Goal: Task Accomplishment & Management: Manage account settings

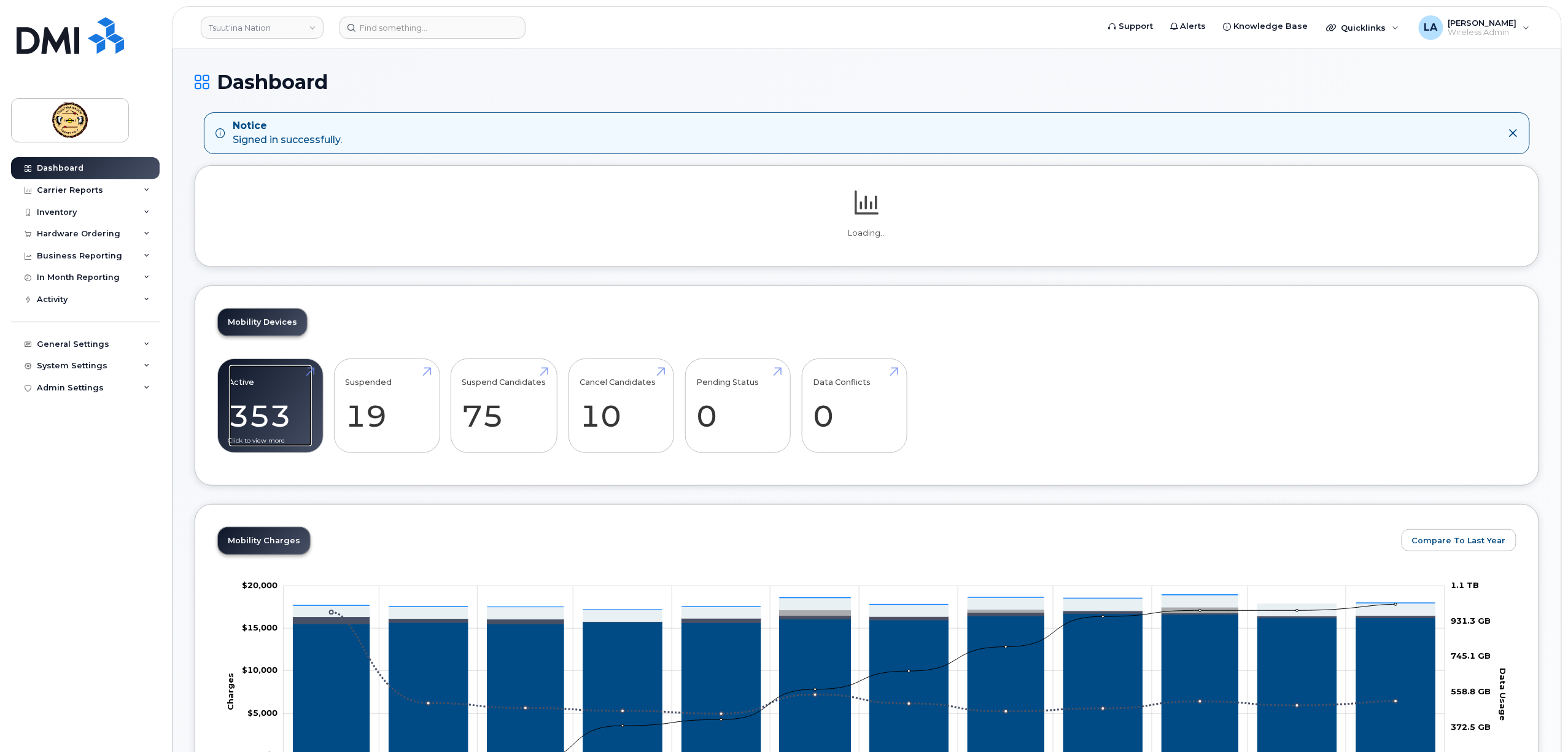
click at [281, 418] on link "Active 353 25%" at bounding box center [271, 406] width 83 height 81
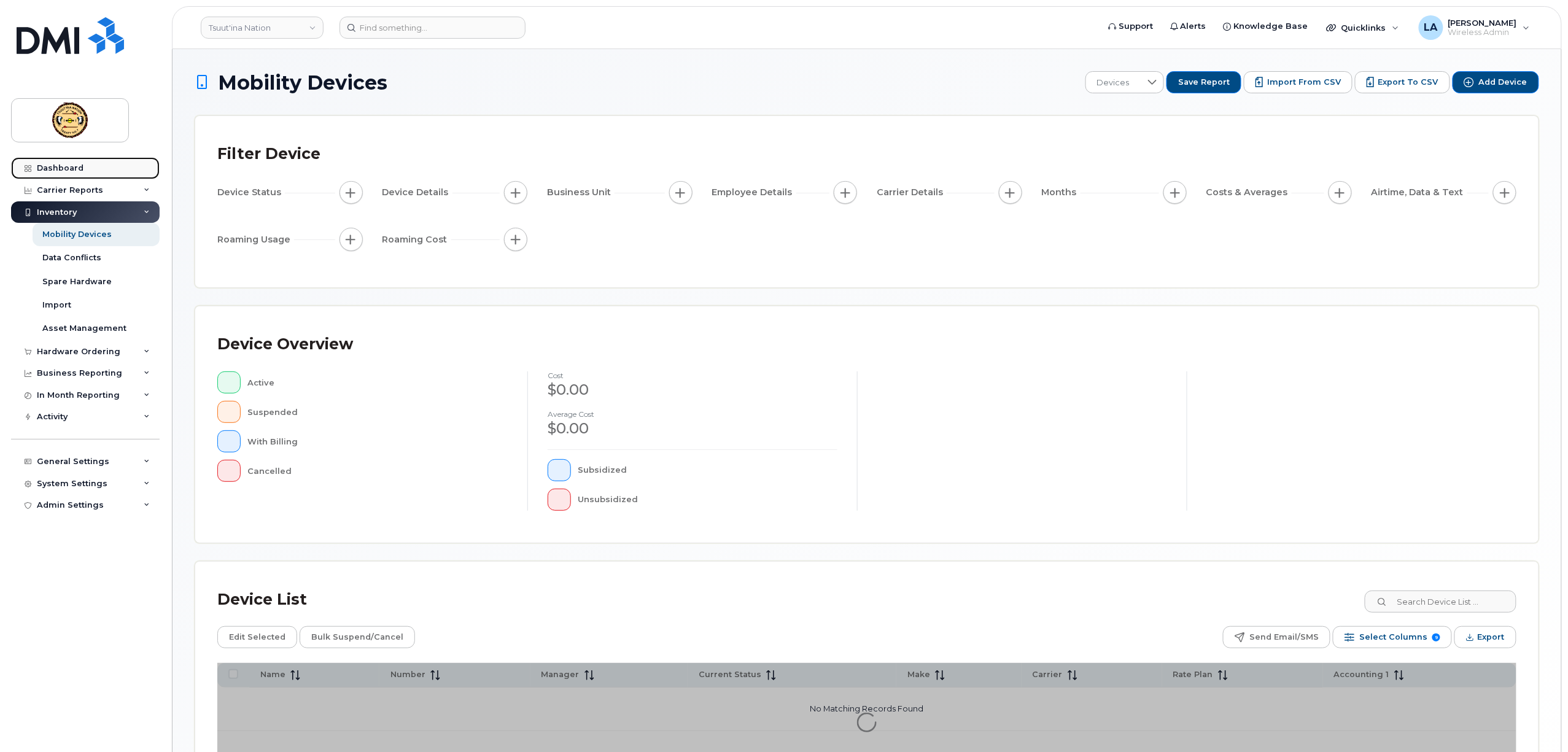
click at [56, 166] on div "Dashboard" at bounding box center [61, 168] width 47 height 10
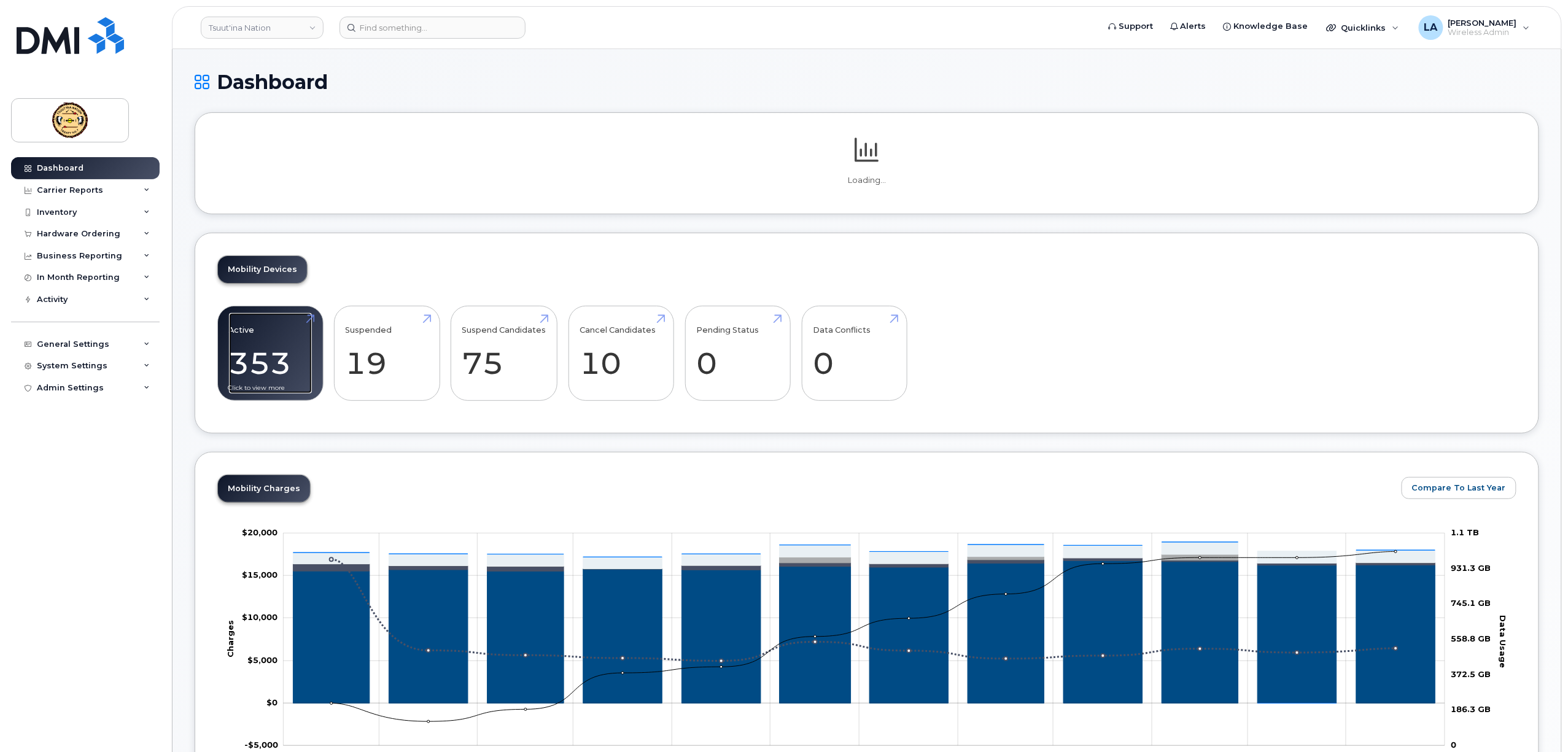
click at [274, 368] on div "Mobility Devices Active 353 25% Suspended 19 46% Suspend Candidates 75 Cancel C…" at bounding box center [867, 333] width 1344 height 201
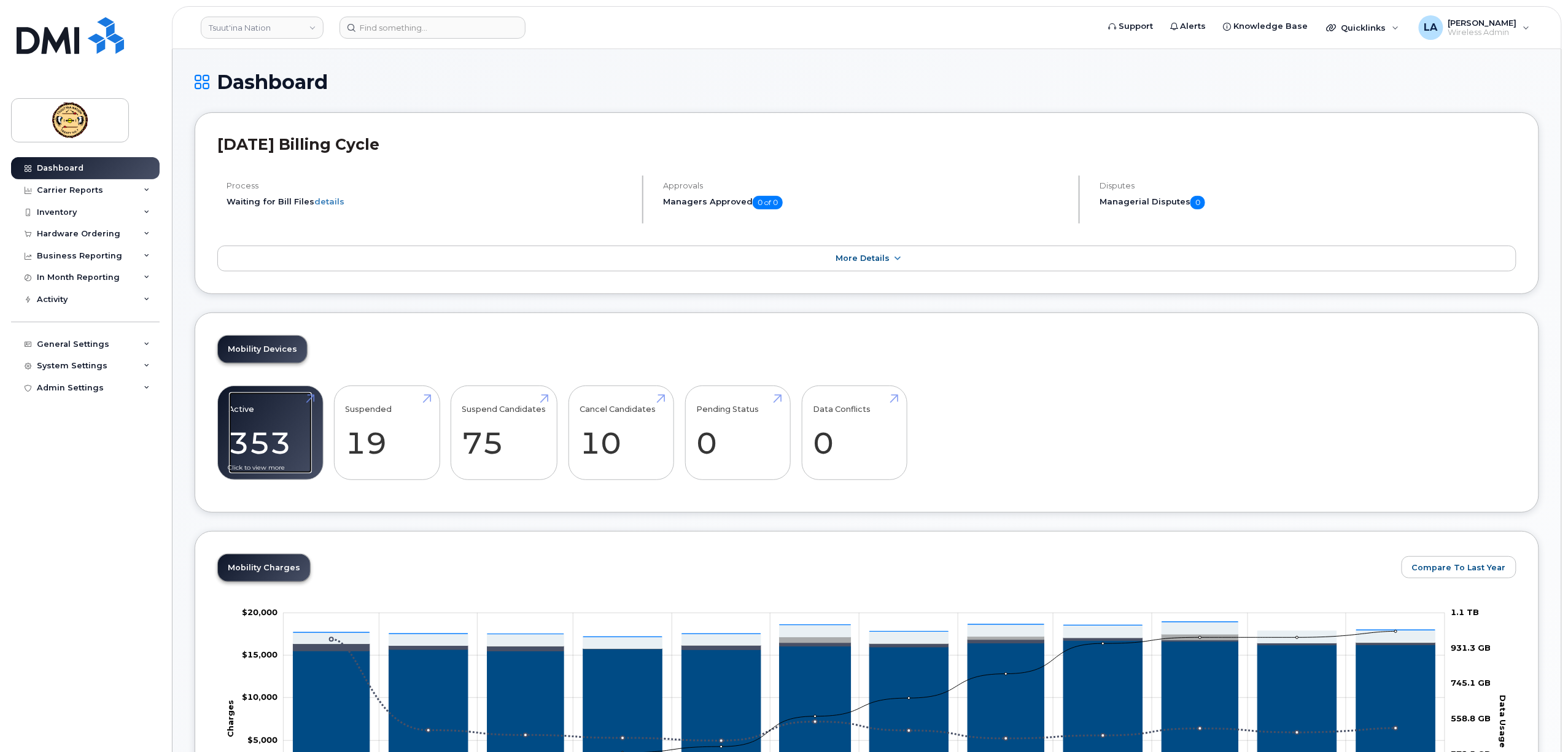
click at [281, 437] on link "Active 353 25%" at bounding box center [271, 433] width 83 height 81
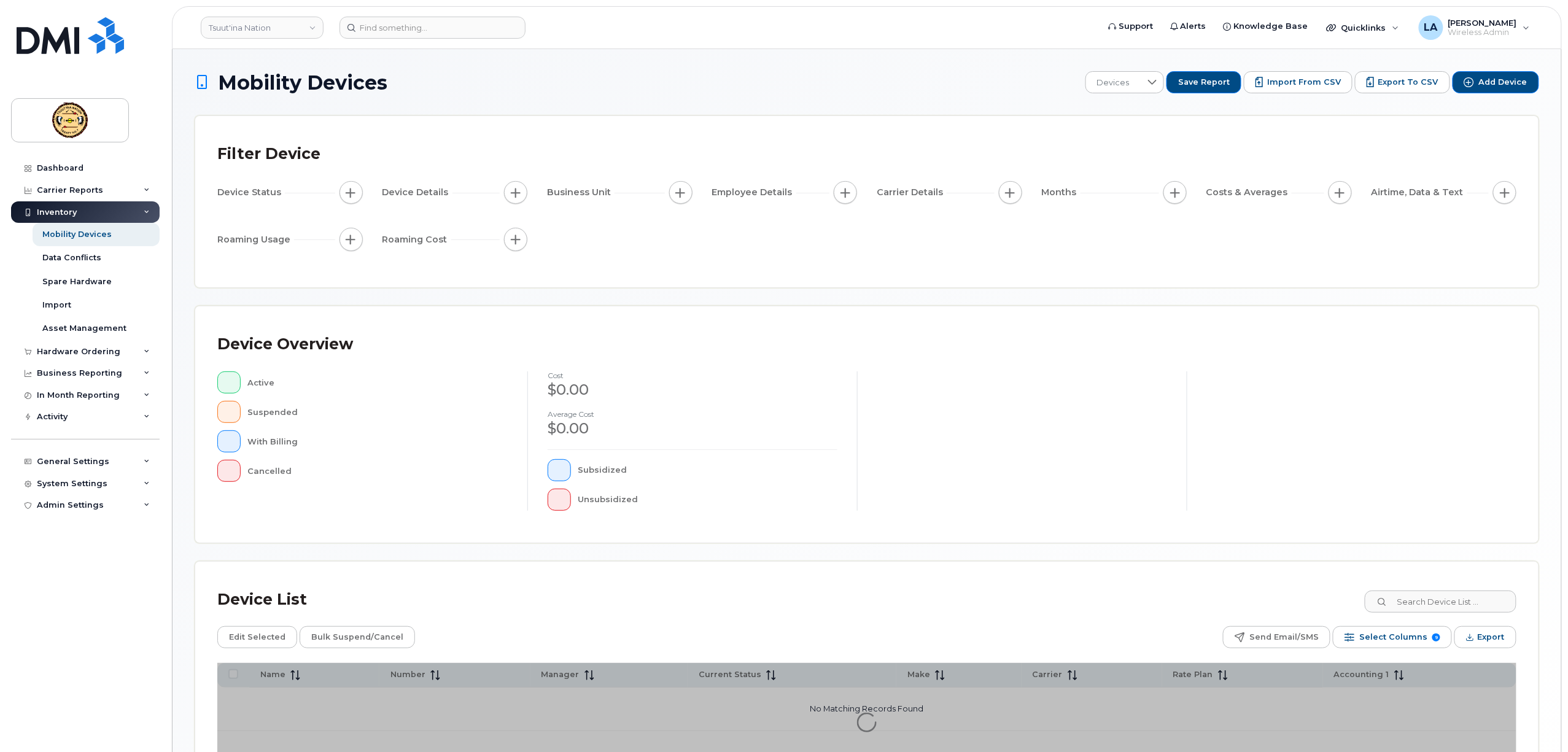
scroll to position [94, 0]
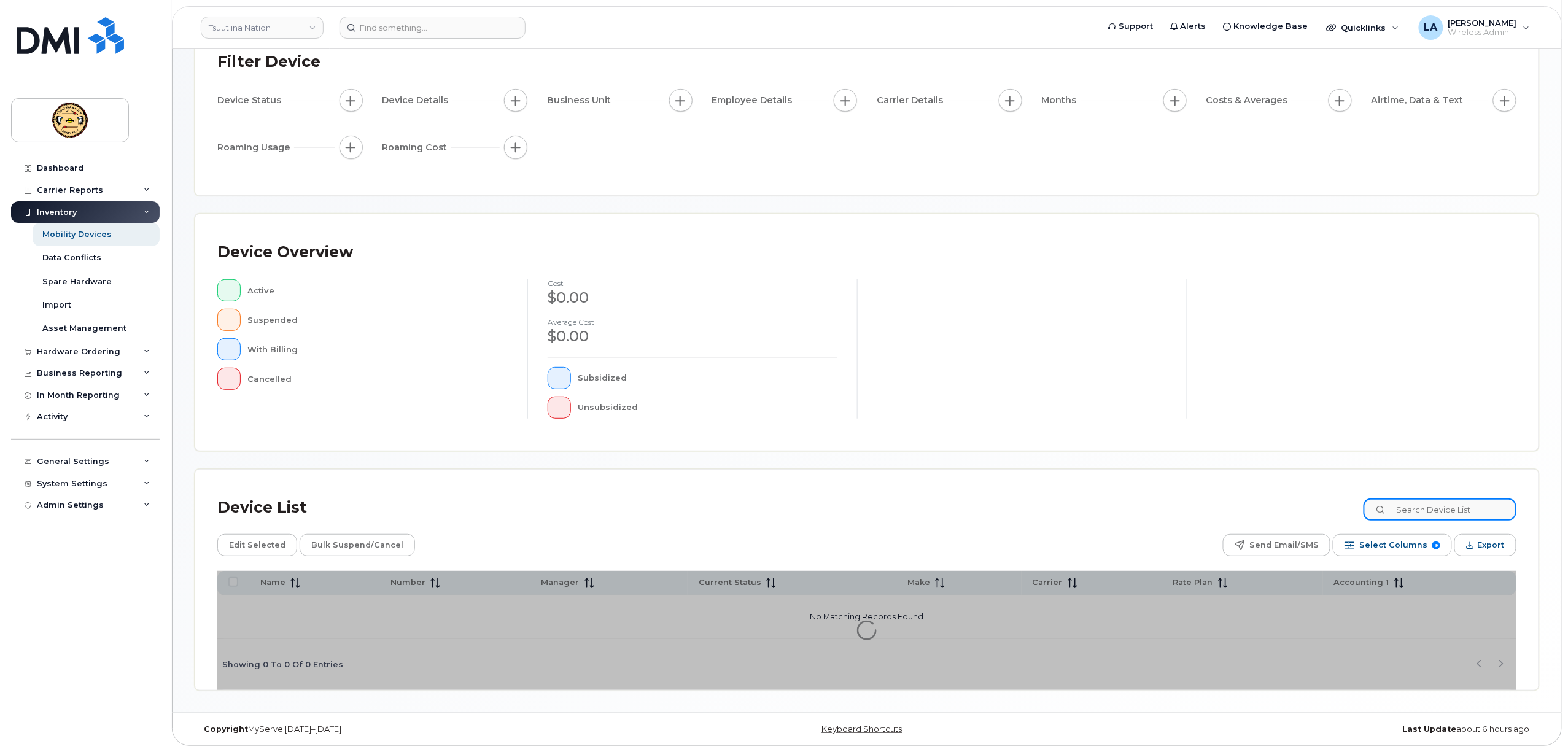
click at [1439, 512] on input at bounding box center [1440, 509] width 153 height 22
paste input "PIPESTEM"
type input "PIPESTEM"
drag, startPoint x: 1459, startPoint y: 507, endPoint x: 1220, endPoint y: 528, distance: 239.9
click at [1220, 528] on div "Device List PIPESTEM Edit Selected Bulk Suspend/Cancel Send Email/SMS Select Co…" at bounding box center [867, 590] width 1299 height 198
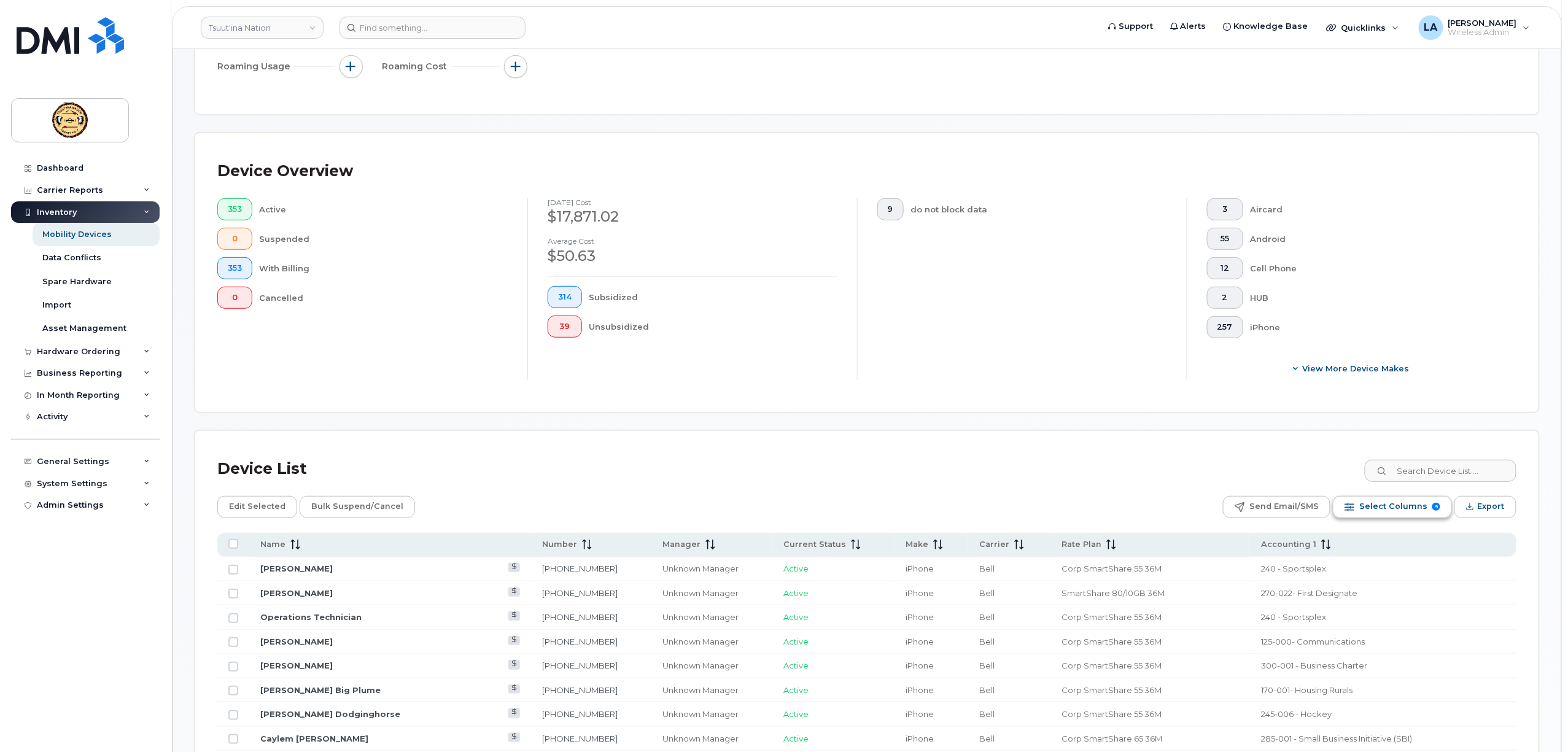
scroll to position [257, 0]
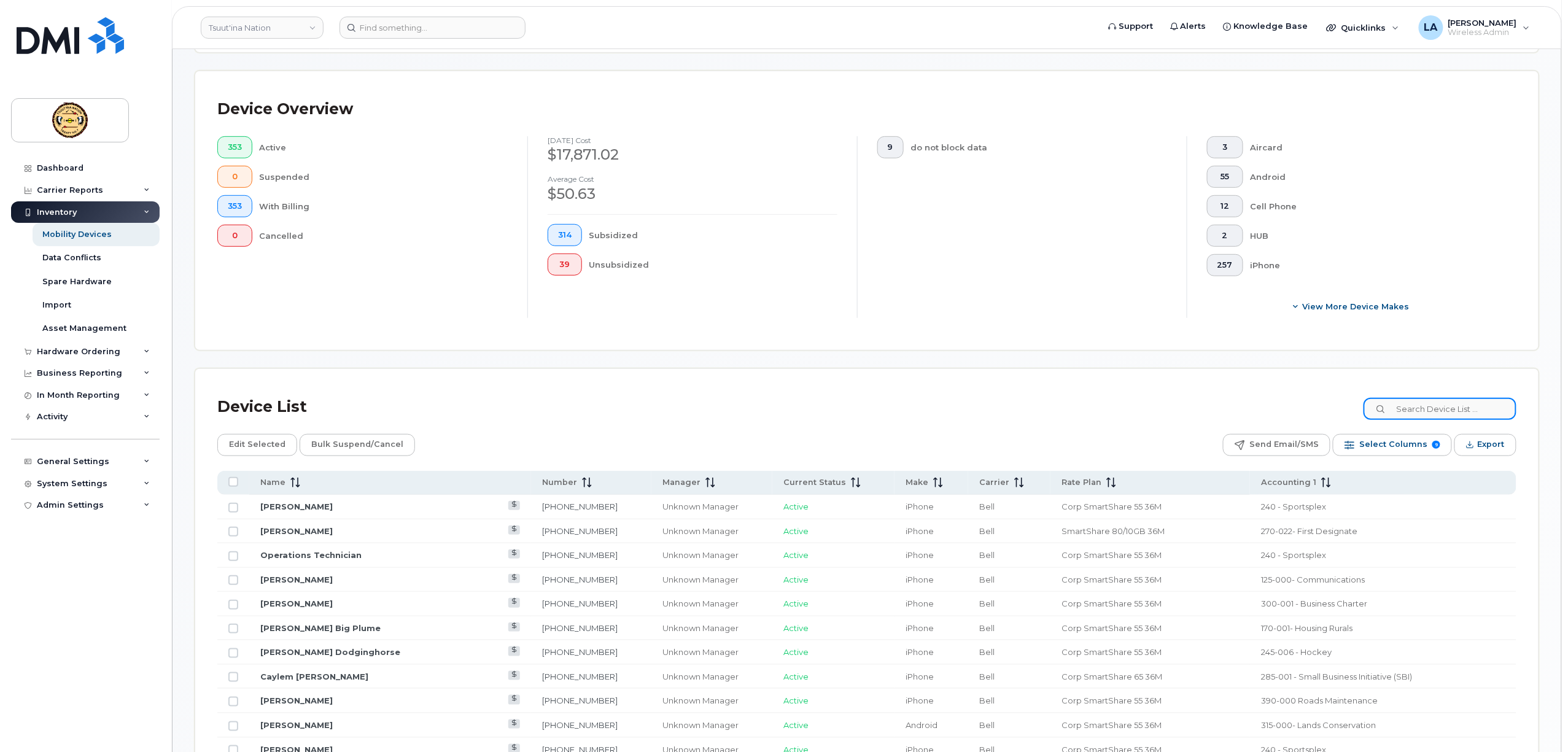
click at [1445, 411] on input at bounding box center [1440, 409] width 153 height 22
paste input "5878391572"
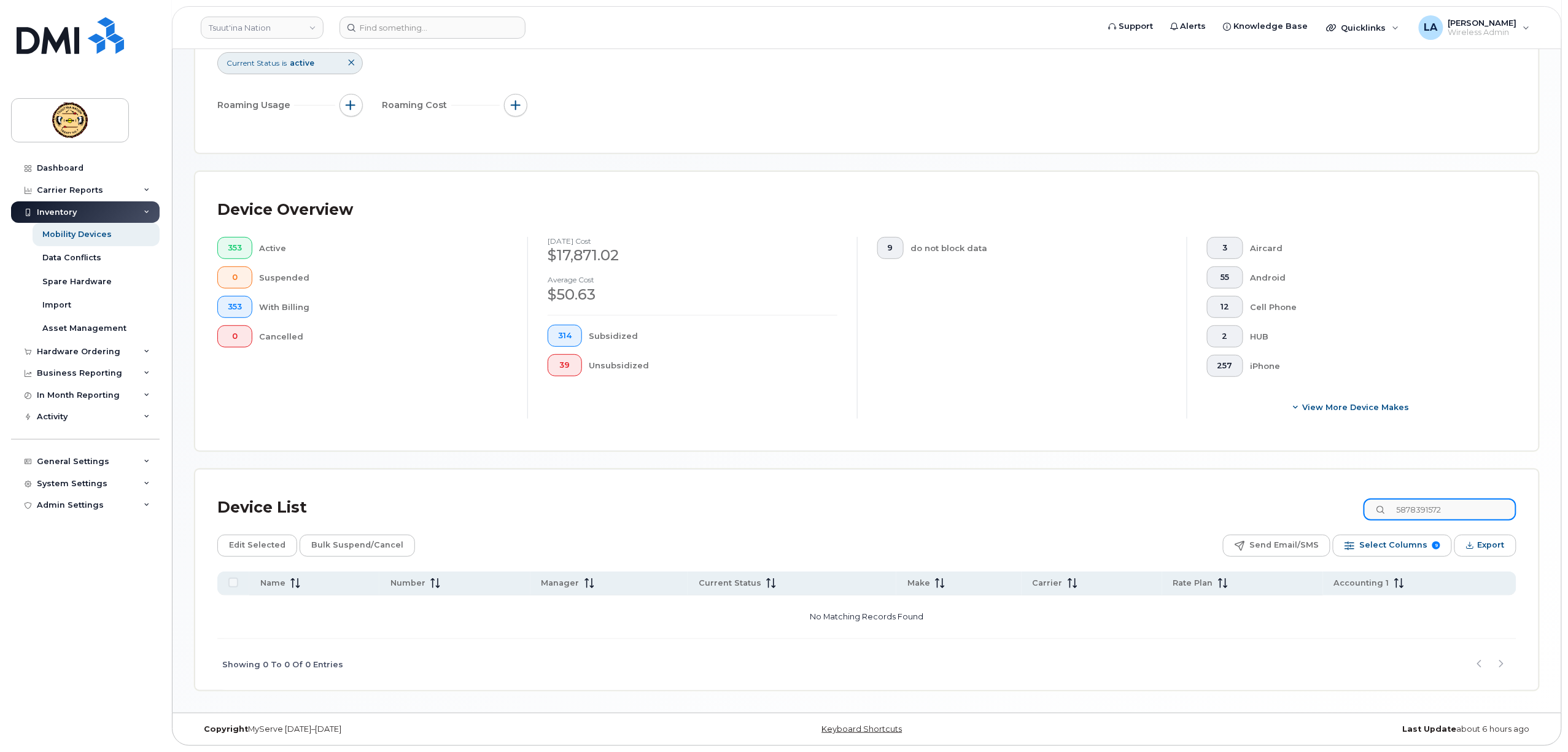
scroll to position [158, 0]
type input "5878391572"
click at [60, 162] on link "Dashboard" at bounding box center [85, 168] width 149 height 22
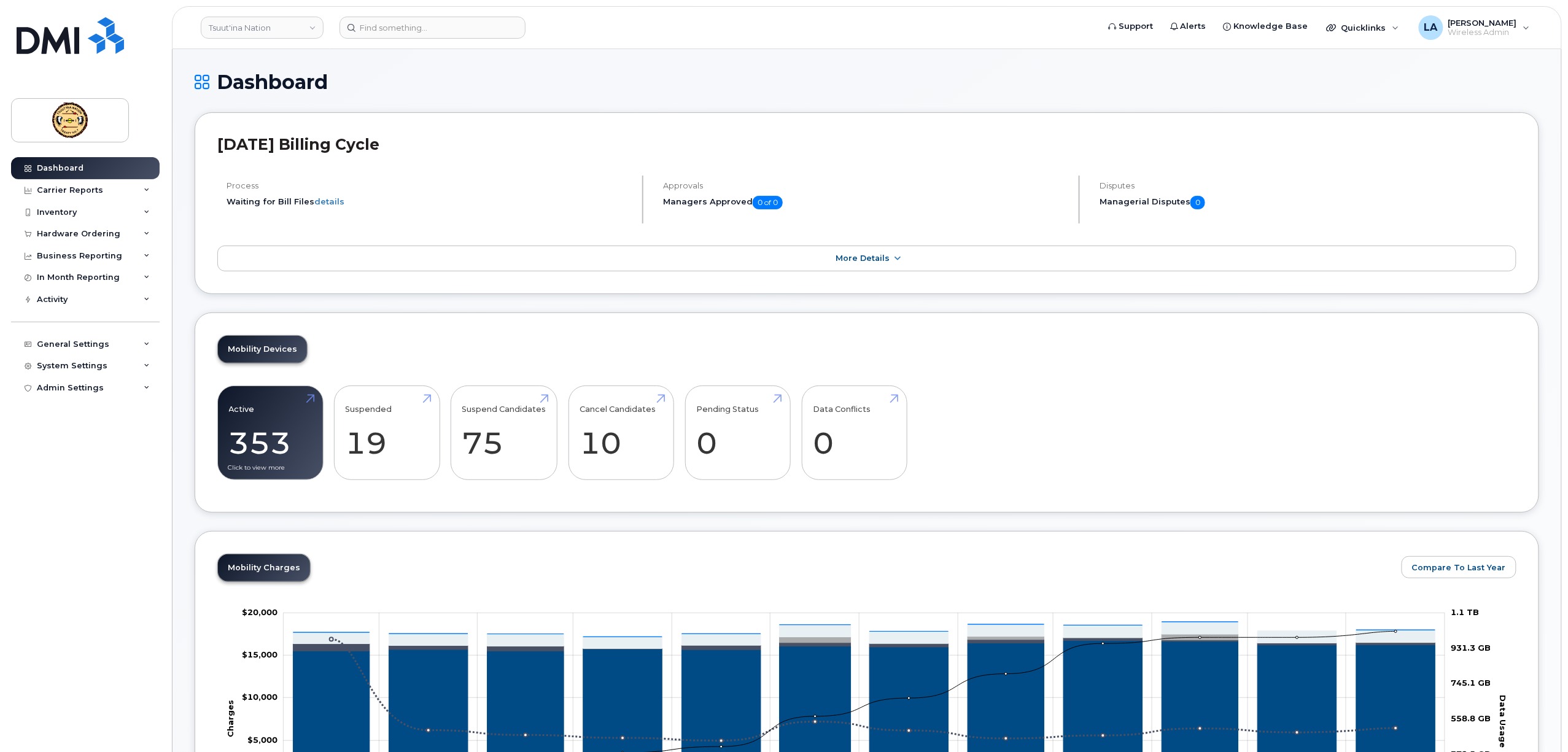
click at [269, 366] on div "Mobility Devices Active 353 25% Suspended 19 46% Suspend Candidates 75 Cancel C…" at bounding box center [867, 413] width 1344 height 201
click at [274, 423] on link "Active 353 25%" at bounding box center [271, 433] width 83 height 81
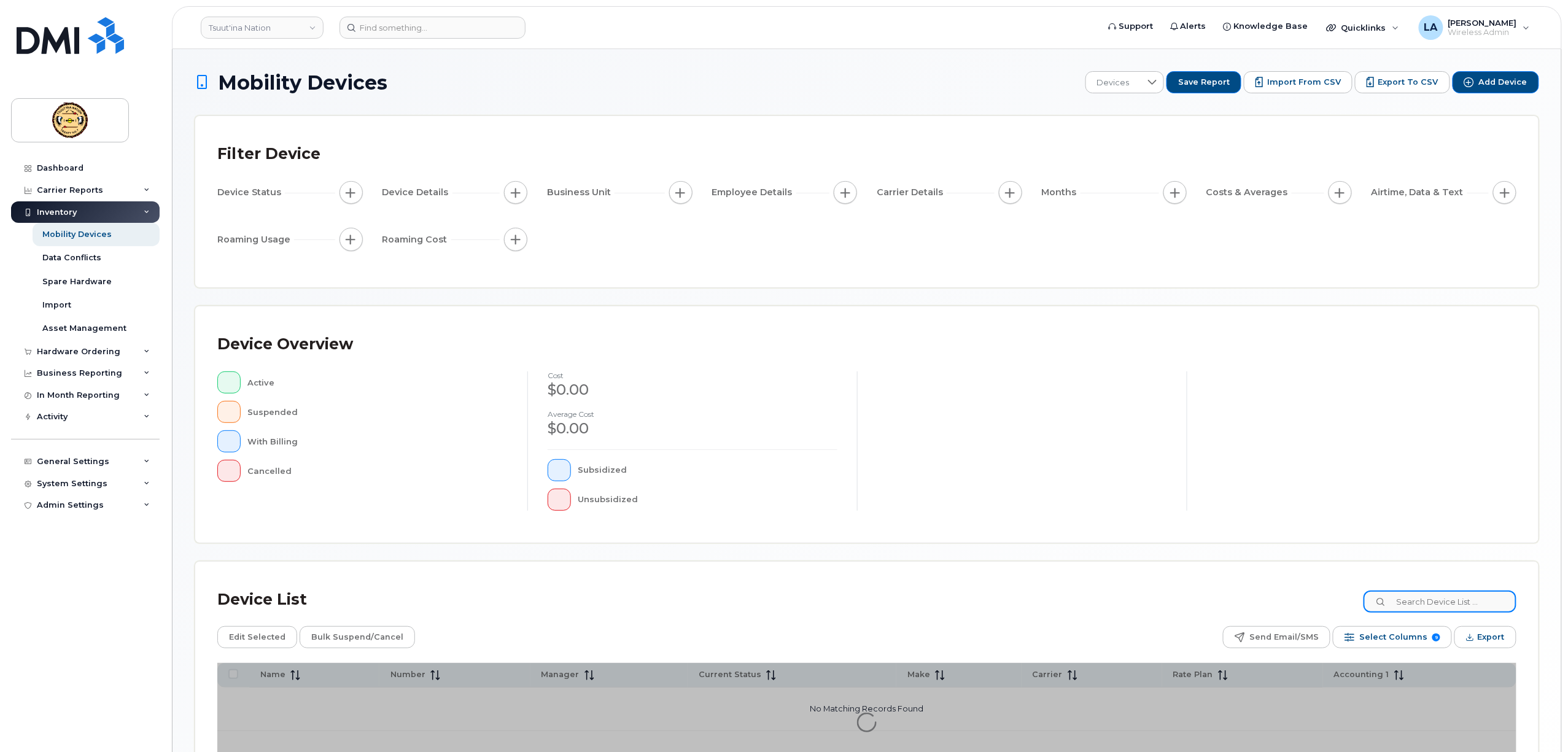
click at [1412, 598] on input at bounding box center [1440, 601] width 153 height 22
paste input "5878391572"
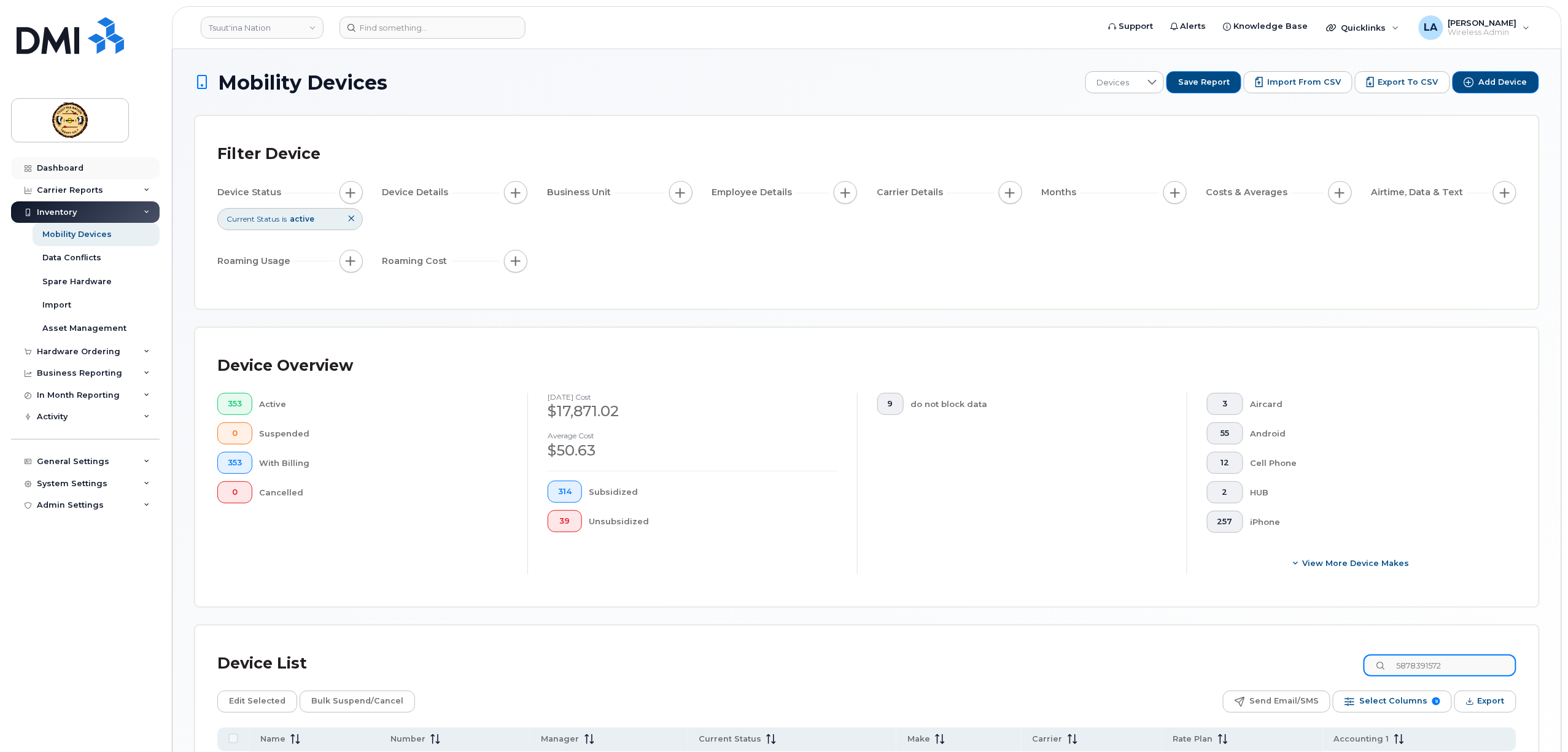
type input "5878391572"
click at [70, 167] on div "Dashboard" at bounding box center [61, 168] width 47 height 10
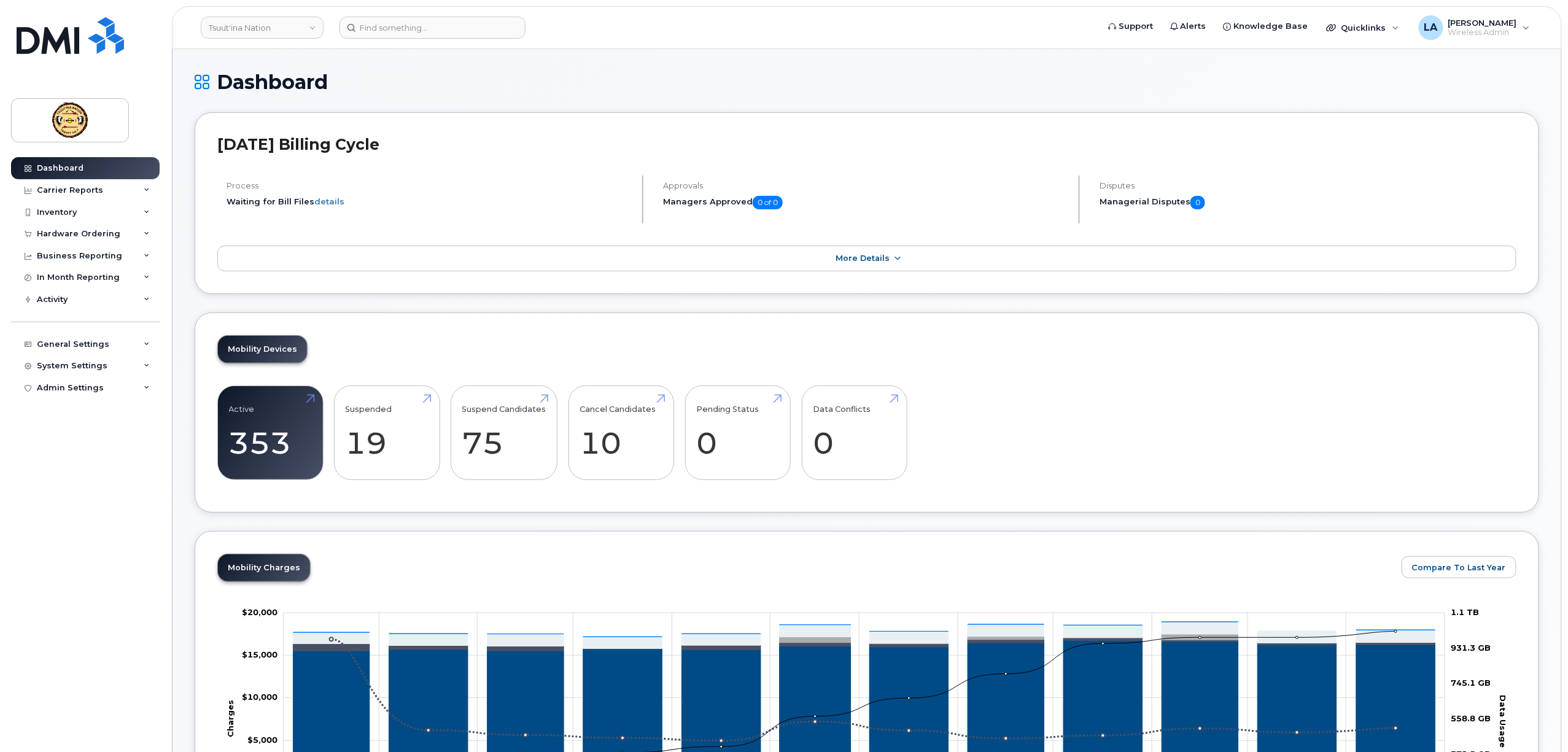
click at [487, 367] on div "Mobility Devices Active 353 25% Suspended 19 46% Suspend Candidates 75 Cancel C…" at bounding box center [867, 413] width 1344 height 201
drag, startPoint x: 487, startPoint y: 433, endPoint x: 605, endPoint y: 463, distance: 121.8
click at [487, 434] on link "Suspend Candidates 75" at bounding box center [505, 433] width 84 height 81
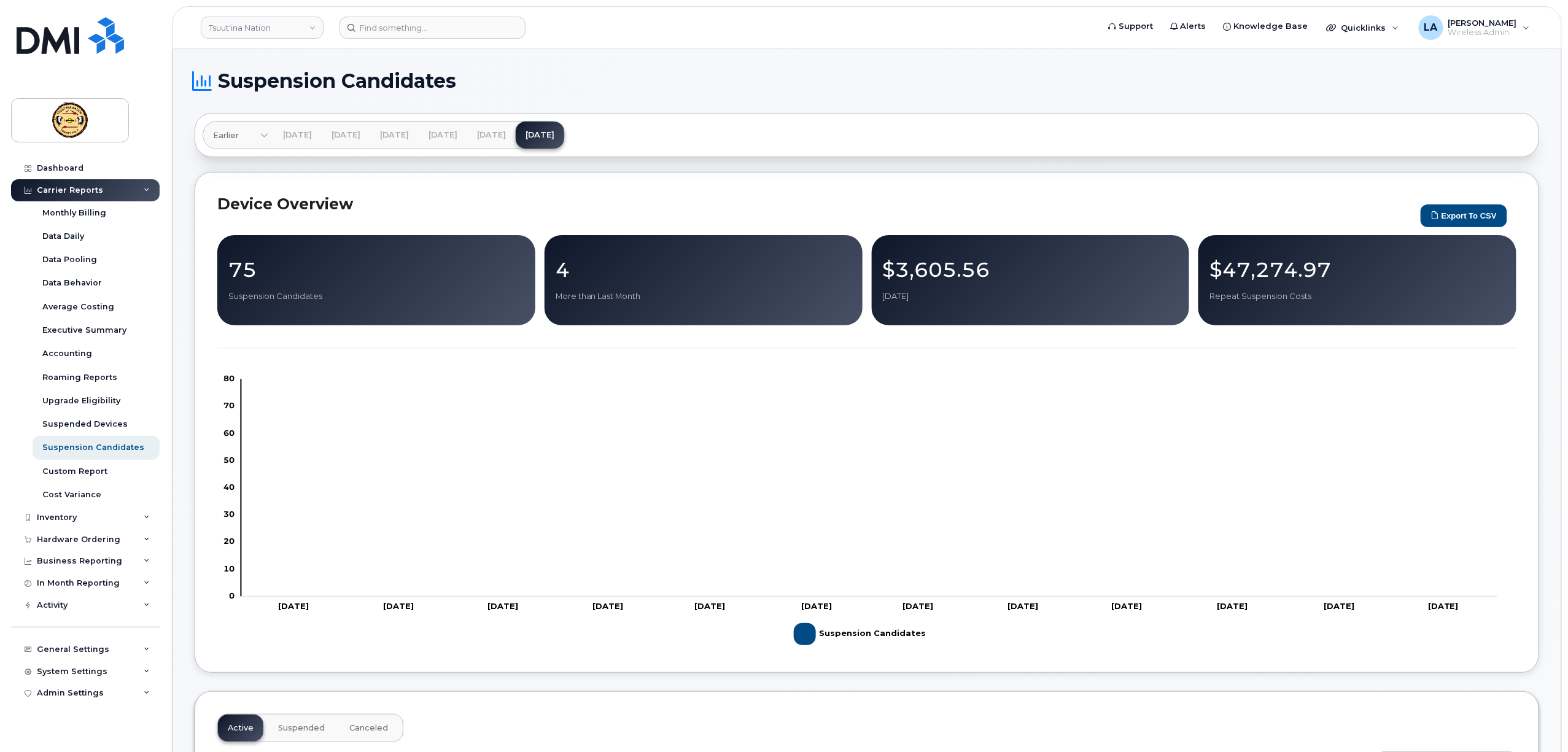
scroll to position [491, 0]
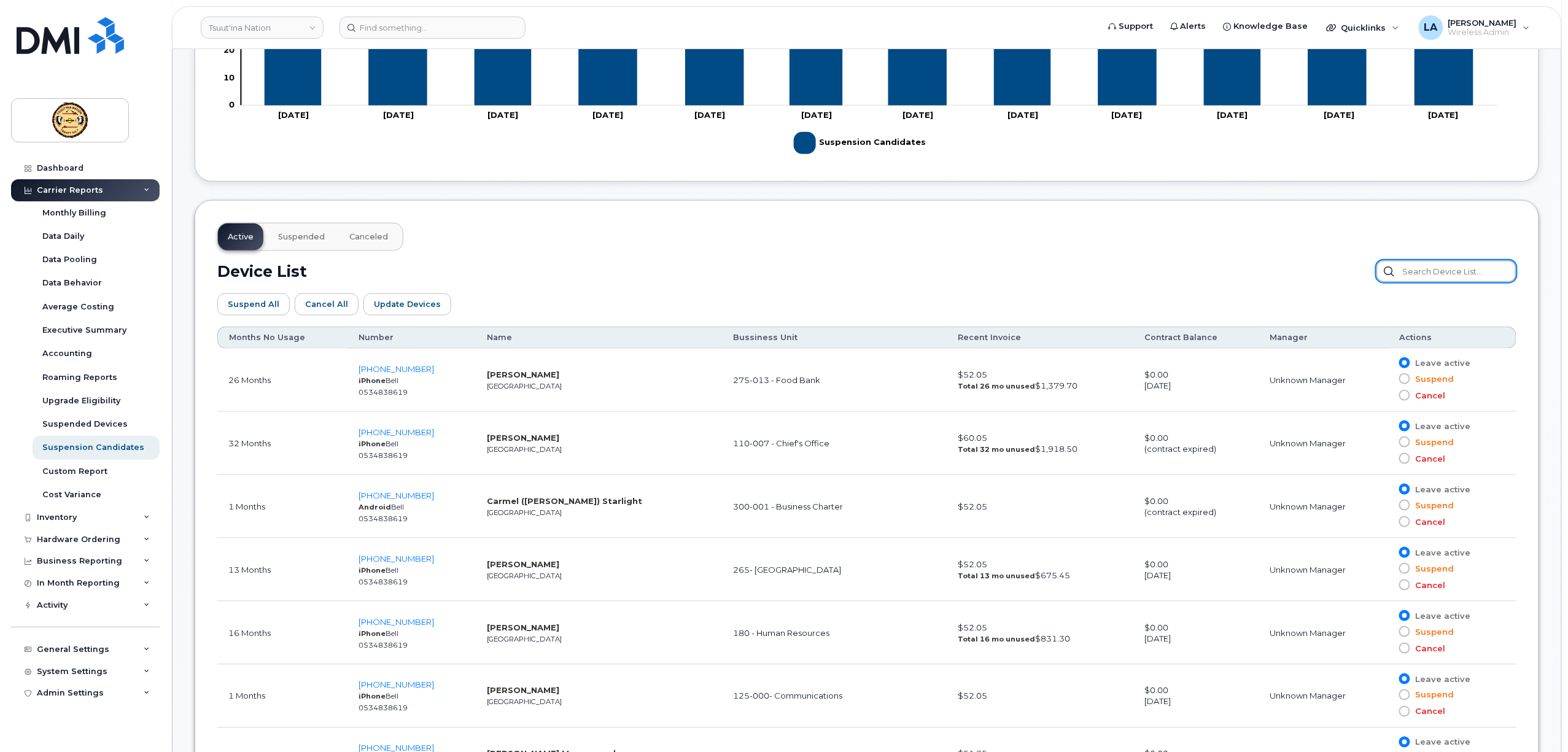
click at [1467, 273] on input "text" at bounding box center [1446, 271] width 140 height 22
paste input "5878391572"
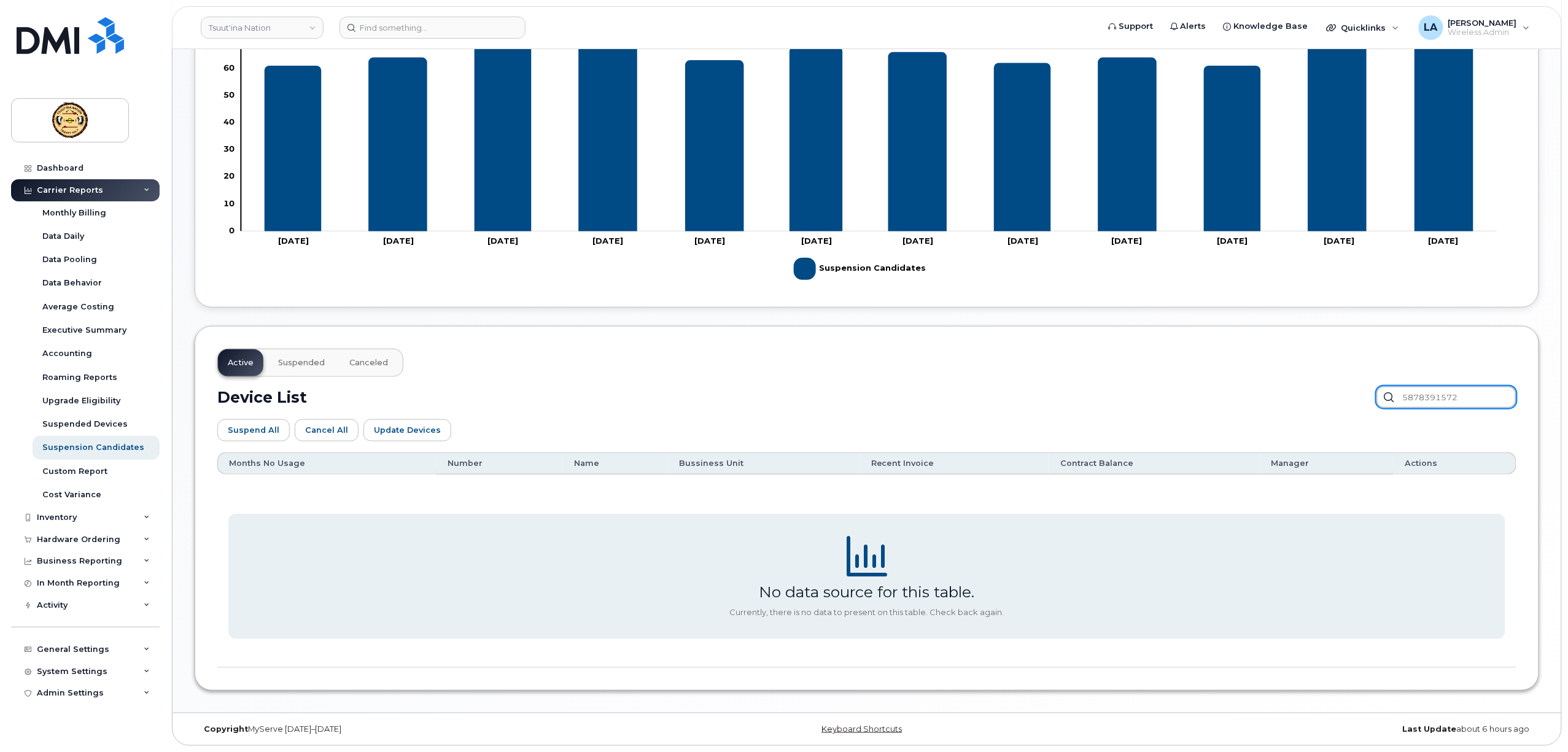
type input "5878391572"
click at [79, 425] on div "Suspended Devices" at bounding box center [85, 424] width 85 height 11
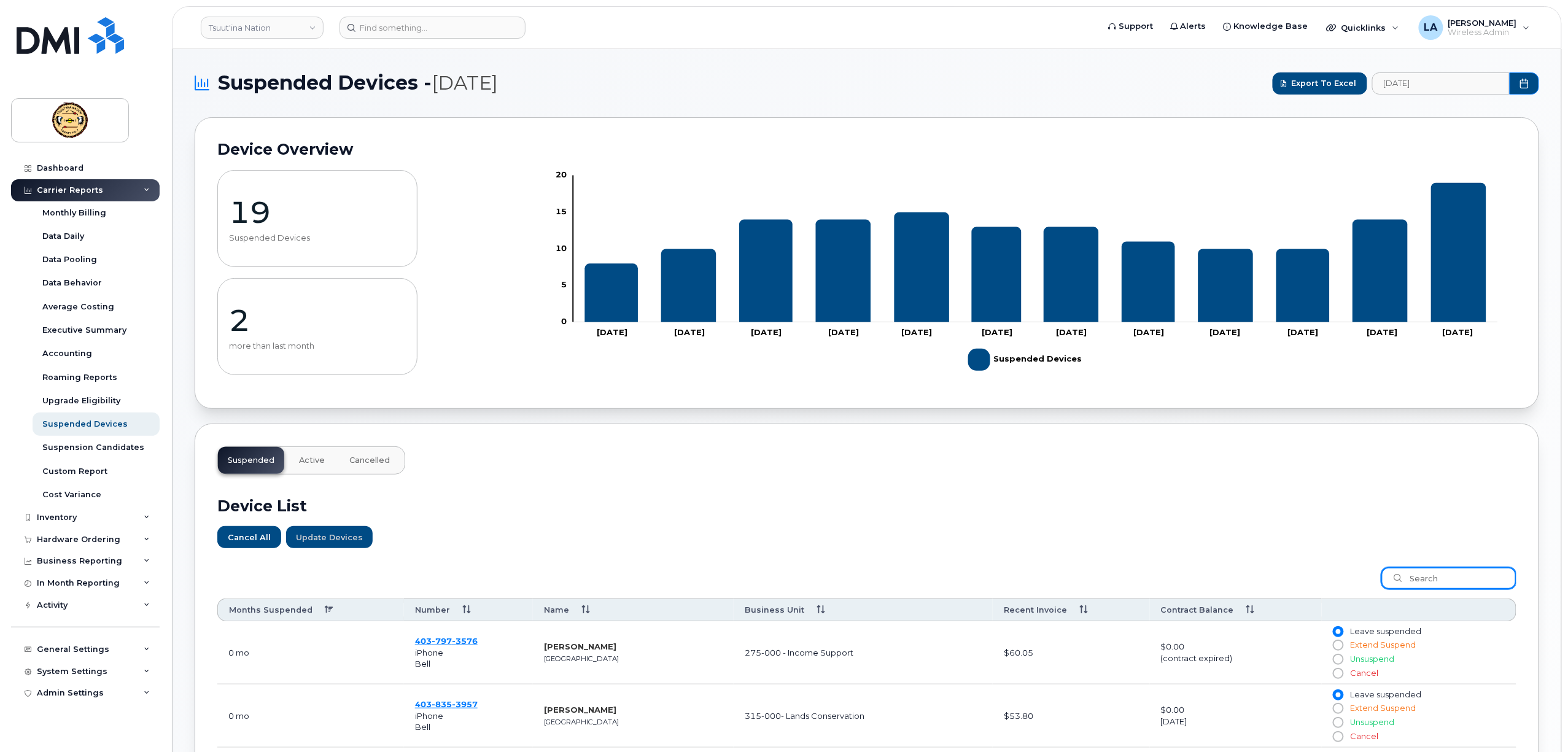
click at [1430, 579] on input "search" at bounding box center [1449, 578] width 135 height 22
paste input "5878391572"
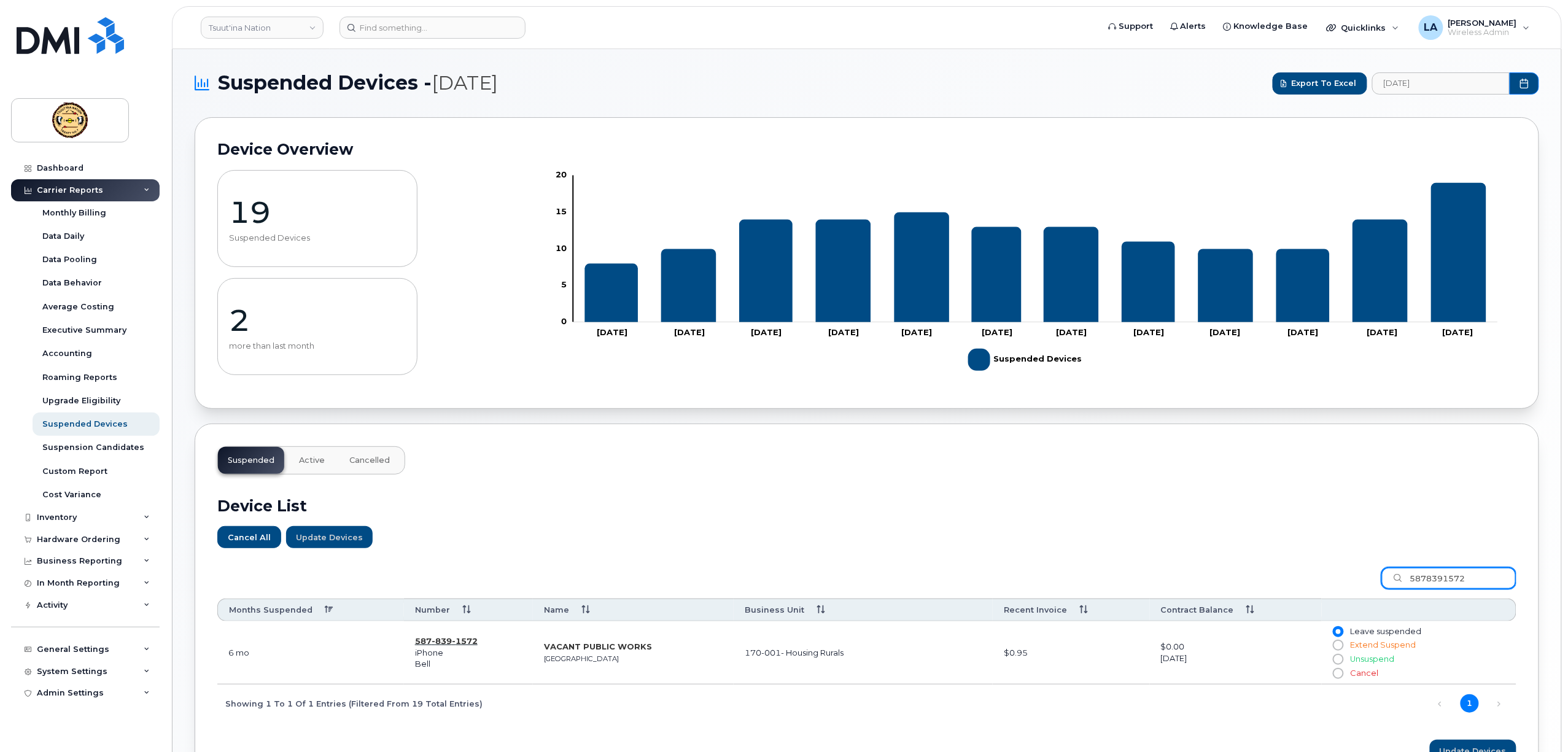
type input "5878391572"
click at [457, 641] on span "1572" at bounding box center [464, 641] width 25 height 10
click at [1456, 25] on span "[PERSON_NAME]" at bounding box center [1483, 23] width 69 height 10
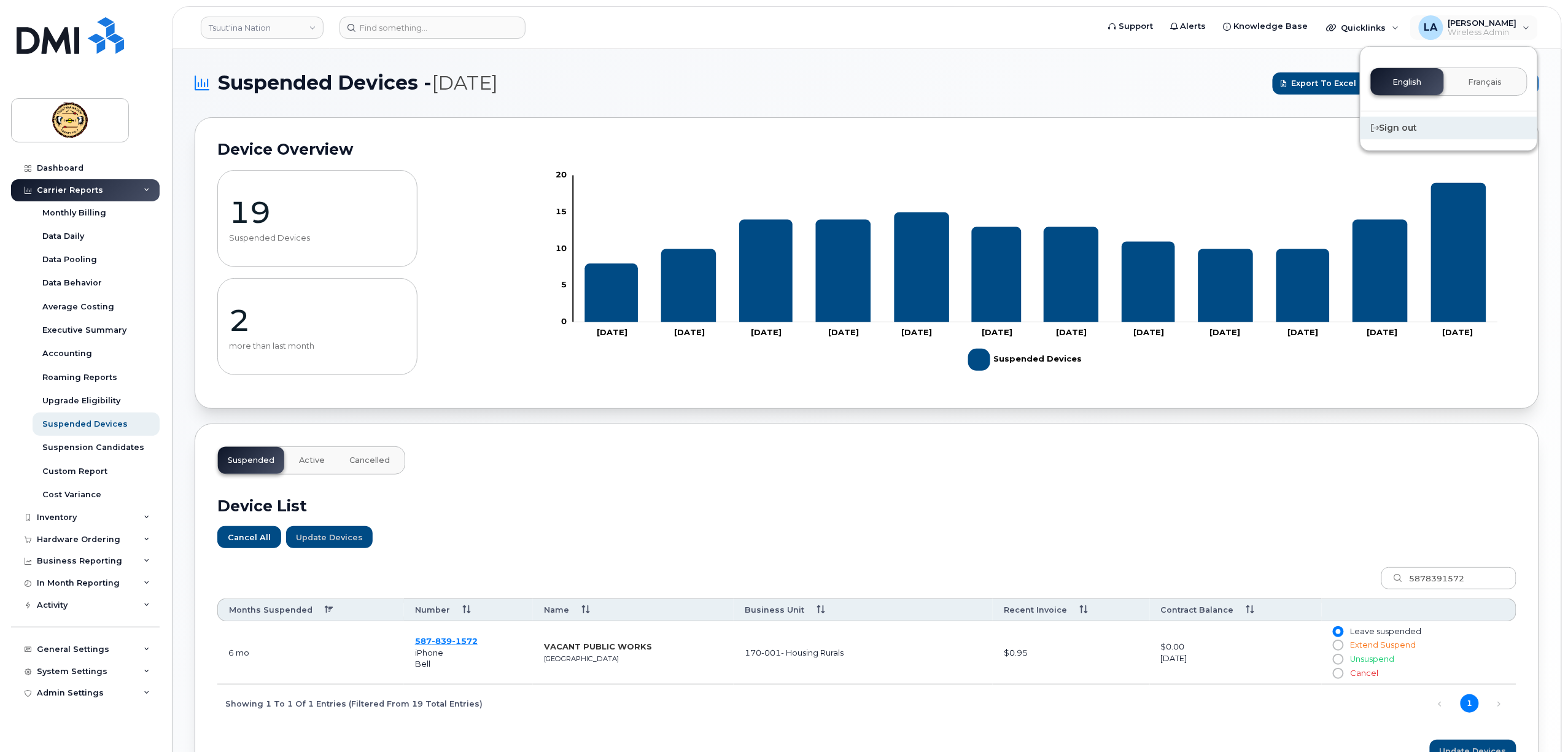
click at [1403, 129] on div "Sign out" at bounding box center [1448, 127] width 177 height 23
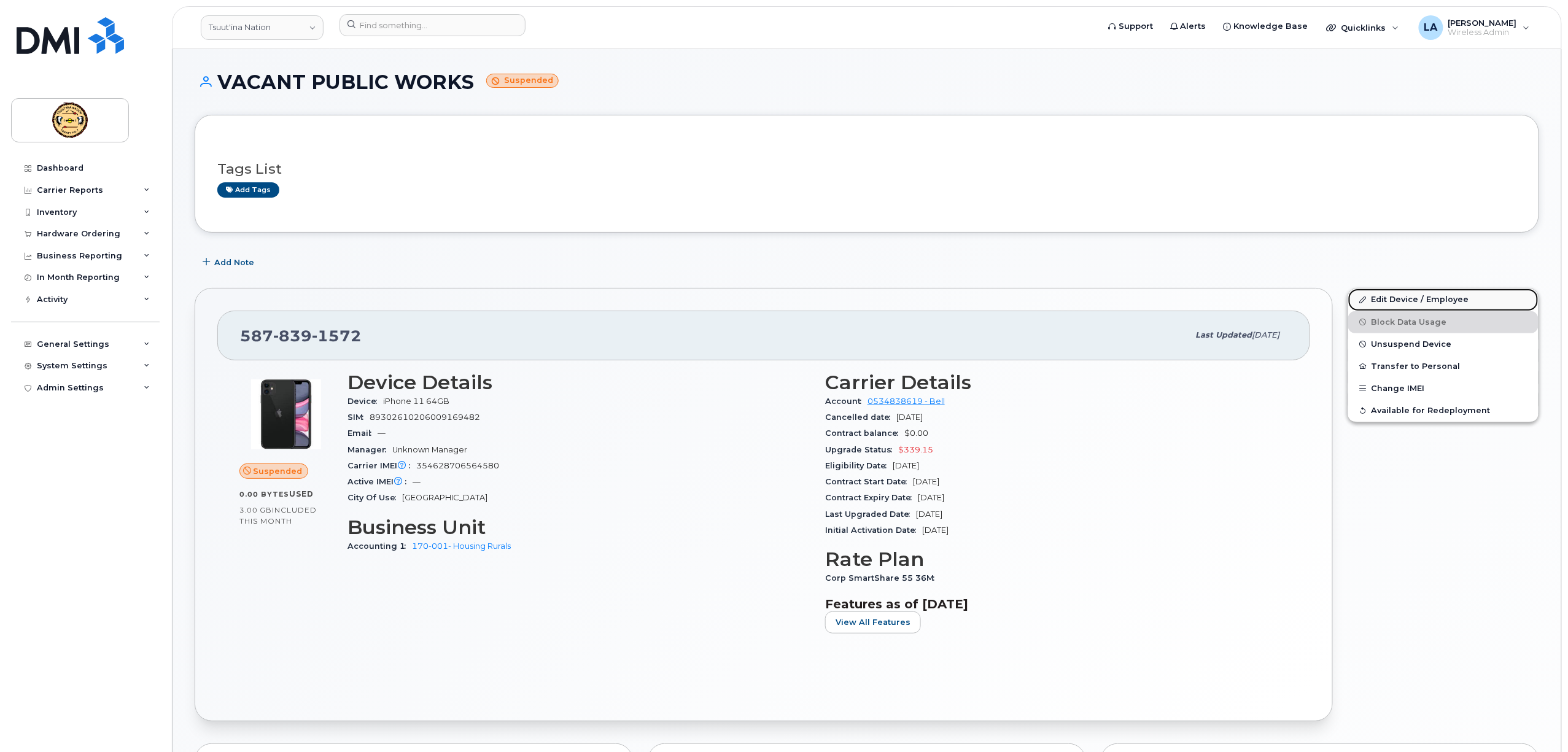
click at [1399, 298] on link "Edit Device / Employee" at bounding box center [1443, 299] width 190 height 22
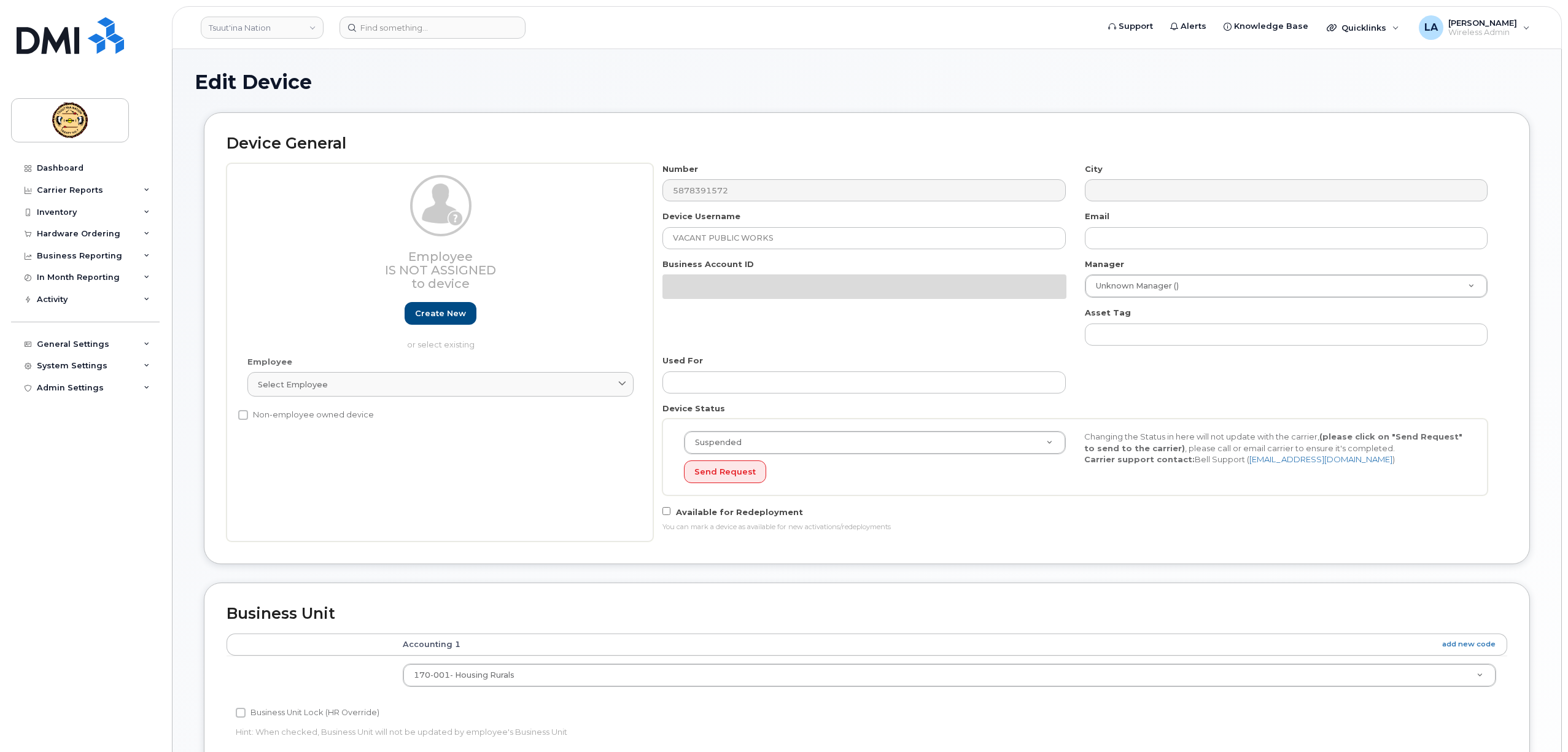
select select "273750"
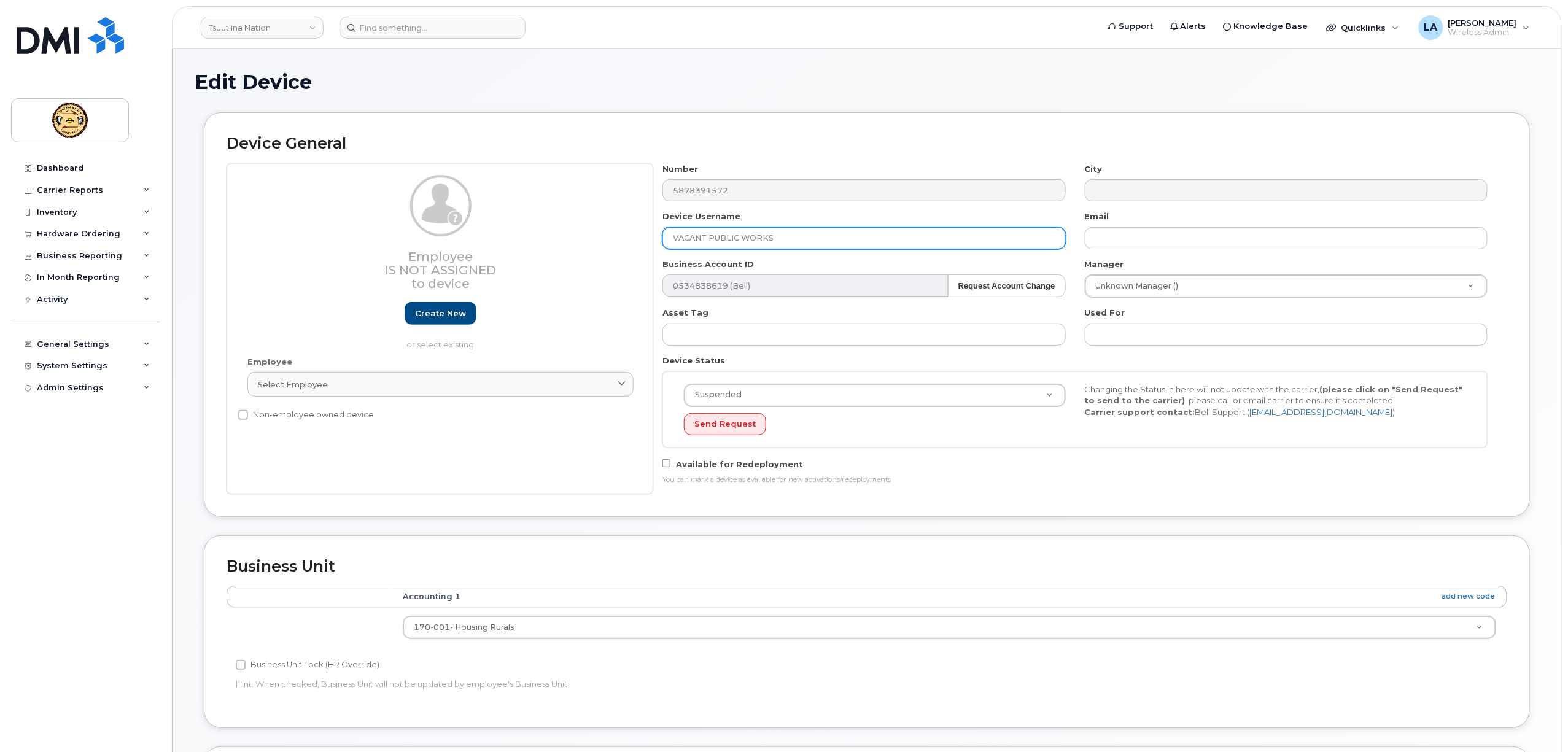
drag, startPoint x: 776, startPoint y: 241, endPoint x: 475, endPoint y: 244, distance: 301.0
click at [481, 244] on div "Employee Is not assigned to device Create new or select existing Employee Selec…" at bounding box center [867, 328] width 1281 height 331
paste input "TANNER PIPESTEM"
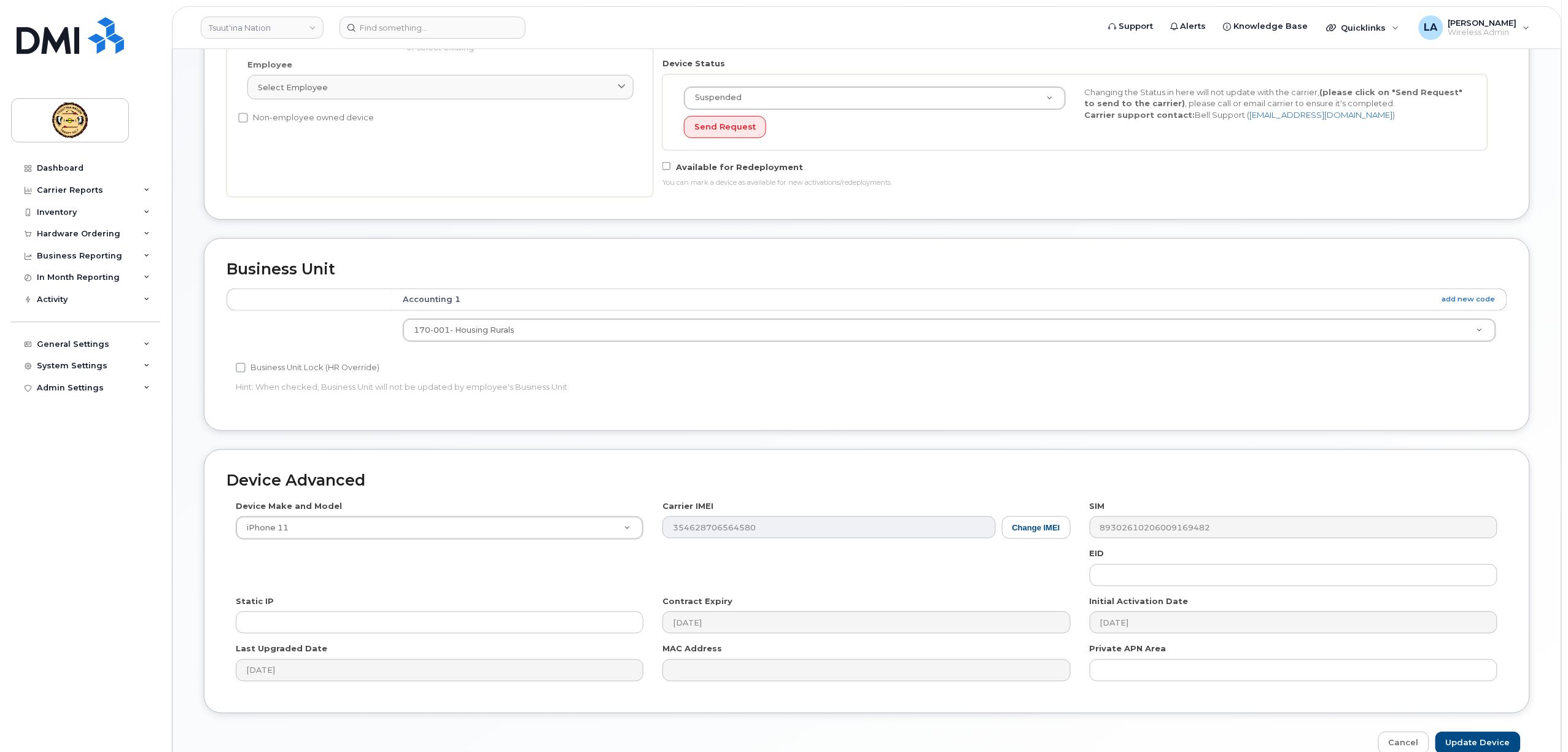
scroll to position [366, 0]
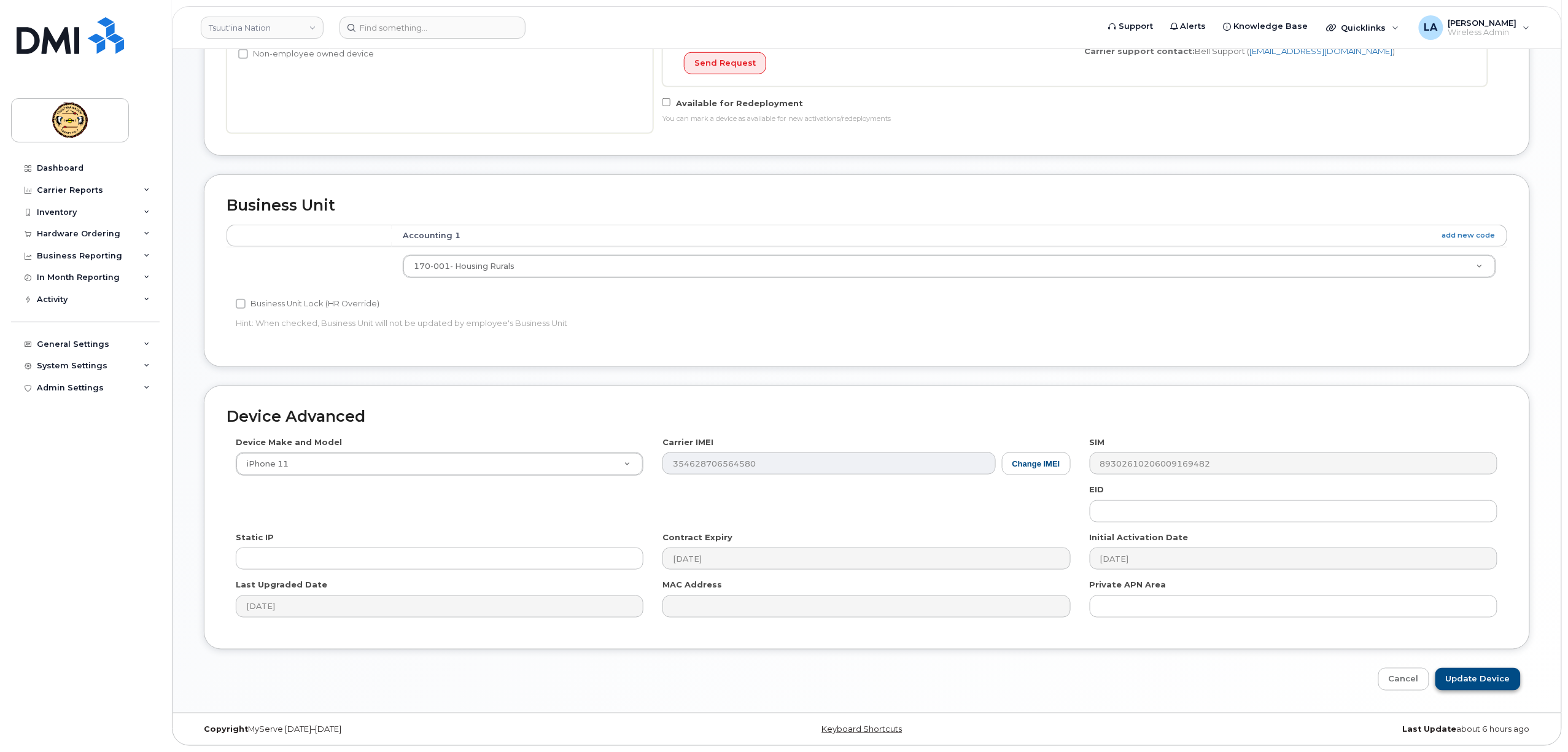
type input "TANNER PIPESTEM"
click at [1463, 689] on input "Update Device" at bounding box center [1478, 678] width 85 height 23
type input "Saving..."
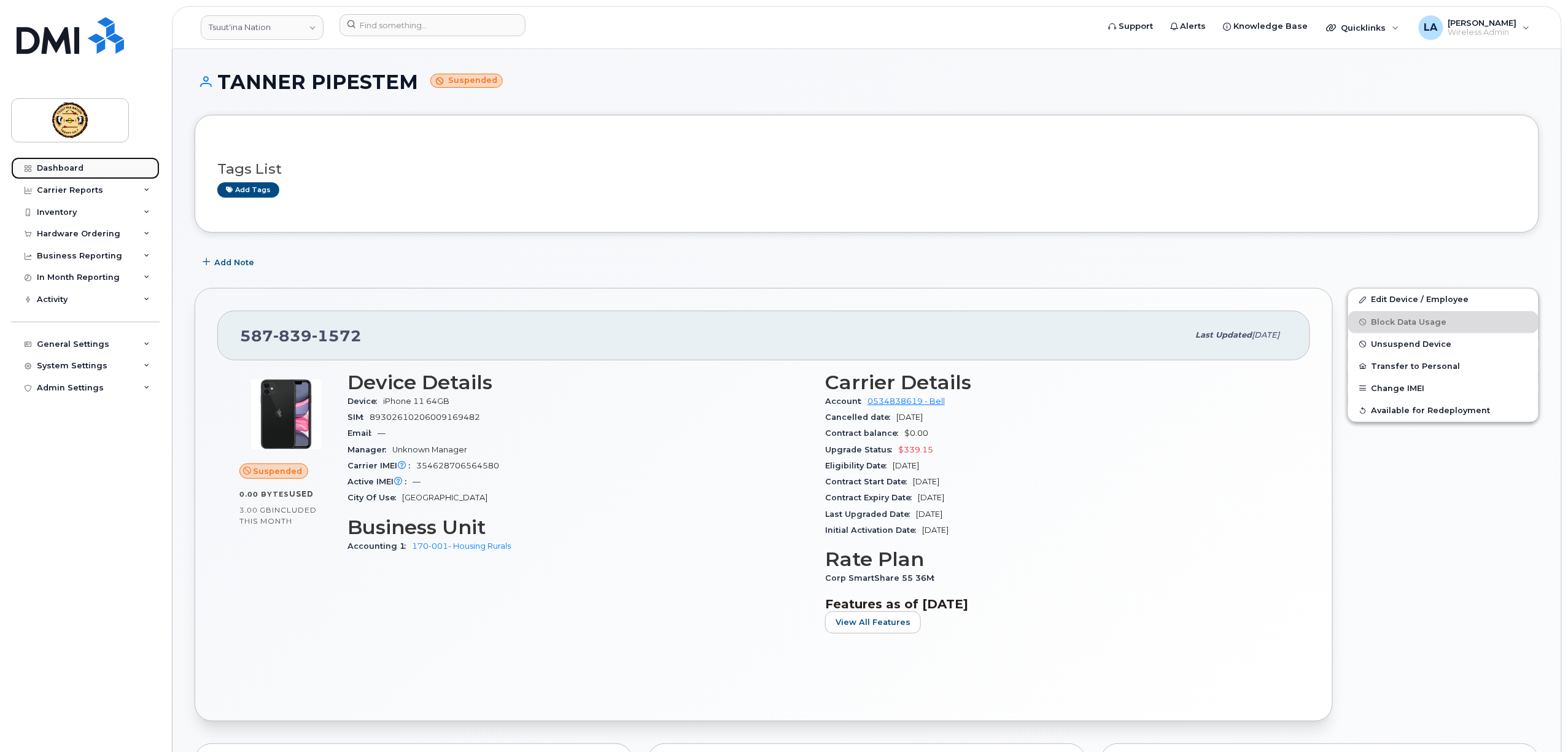
click at [59, 169] on div "Dashboard" at bounding box center [61, 168] width 47 height 10
